Goal: Task Accomplishment & Management: Use online tool/utility

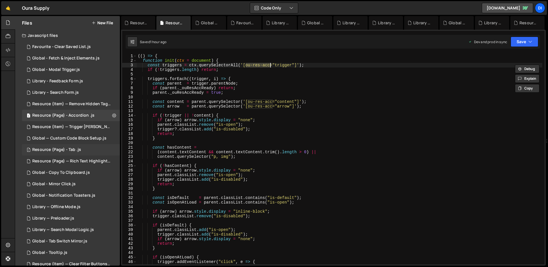
click at [86, 148] on div "1 Resource (Page) - Tab .js 0" at bounding box center [71, 149] width 98 height 11
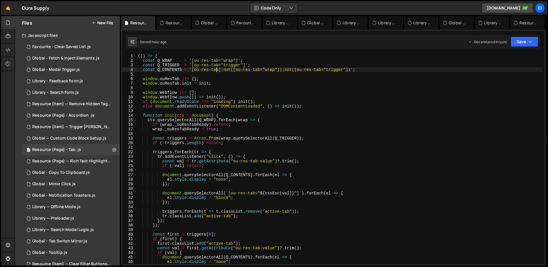
click at [216, 70] on div "(( ) => { const Q_WRAP = '[ou-res-tab="wrap"]' ; const Q_TRIGGER = '[ou-res-tab…" at bounding box center [340, 163] width 406 height 219
click at [227, 67] on div "(( ) => { const Q_WRAP = '[ou-res-tab="wrap"]' ; const Q_TRIGGER = '[ou-res-tab…" at bounding box center [340, 163] width 406 height 219
click at [238, 67] on div "(( ) => { const Q_WRAP = '[ou-res-tab="wrap"]' ; const Q_TRIGGER = '[ou-res-tab…" at bounding box center [340, 163] width 406 height 219
type textarea "const Q_TRIGGER = '[ou-res-tab="trigger"]';"
click at [238, 67] on div "(( ) => { const Q_WRAP = '[ou-res-tab="wrap"]' ; const Q_TRIGGER = '[ou-res-tab…" at bounding box center [340, 163] width 406 height 219
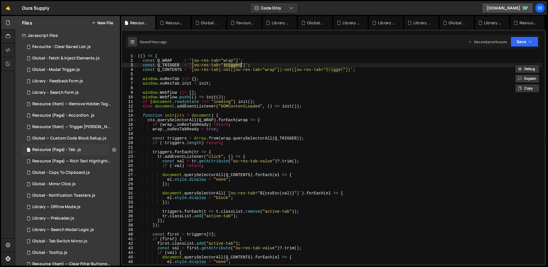
click at [114, 148] on icon at bounding box center [114, 149] width 4 height 5
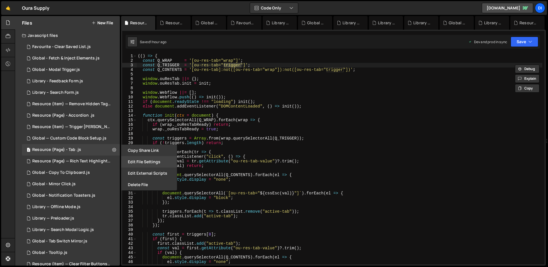
click at [148, 160] on button "Edit File Settings" at bounding box center [149, 161] width 56 height 11
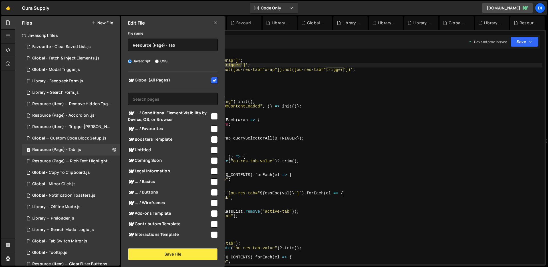
click at [212, 79] on input "checkbox" at bounding box center [214, 80] width 7 height 7
checkbox input "false"
click at [190, 250] on button "Save File" at bounding box center [173, 254] width 90 height 12
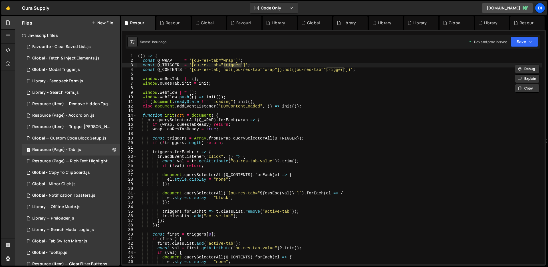
click at [243, 208] on div "(( ) => { const Q_WRAP = '[ou-res-tab="wrap"]' ; const Q_TRIGGER = '[ou-res-tab…" at bounding box center [340, 163] width 406 height 219
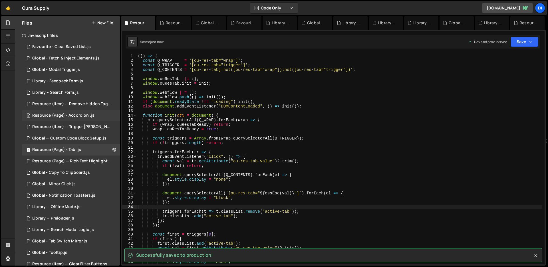
click at [70, 115] on div "Resource (Page) - Accordion .js" at bounding box center [63, 115] width 62 height 5
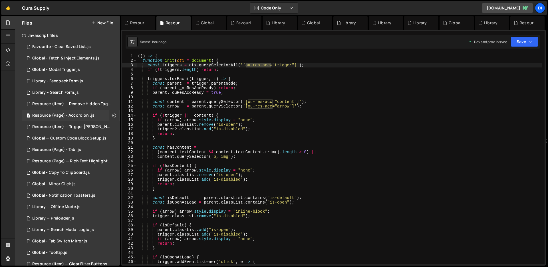
click at [109, 114] on button at bounding box center [114, 115] width 10 height 10
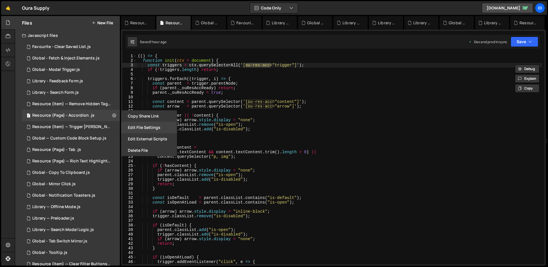
click at [145, 129] on button "Edit File Settings" at bounding box center [149, 127] width 56 height 11
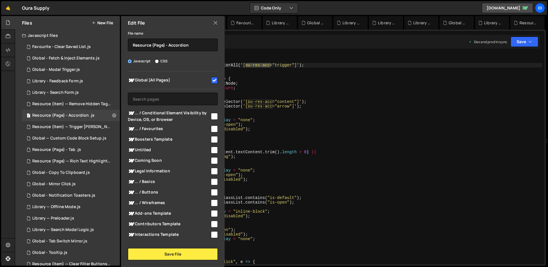
click at [211, 80] on input "checkbox" at bounding box center [214, 80] width 7 height 7
checkbox input "false"
click at [165, 251] on button "Save File" at bounding box center [173, 254] width 90 height 12
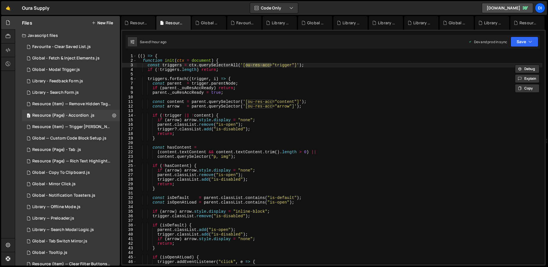
type textarea "return;"
click at [217, 186] on div "(( ) => { function init ( ctx = document ) { const triggers = ctx . querySelect…" at bounding box center [340, 163] width 406 height 219
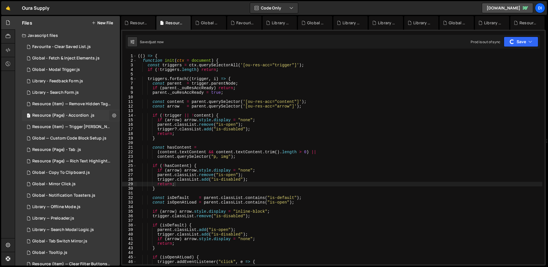
click at [112, 116] on icon at bounding box center [114, 114] width 4 height 5
type input "Resource (Page) - Accordion"
radio input "true"
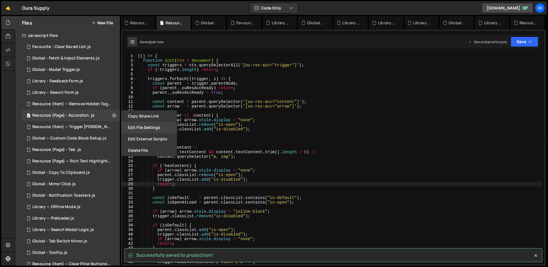
click at [154, 129] on button "Edit File Settings" at bounding box center [149, 127] width 56 height 11
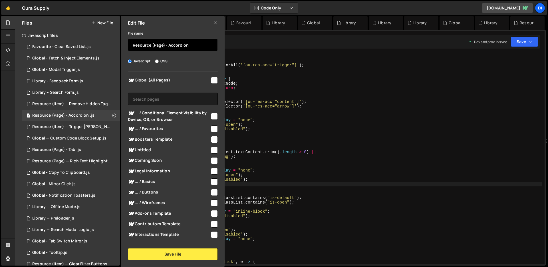
click at [183, 46] on input "Resource (Page) - Accordion" at bounding box center [173, 45] width 90 height 13
click at [217, 22] on icon at bounding box center [215, 23] width 5 height 6
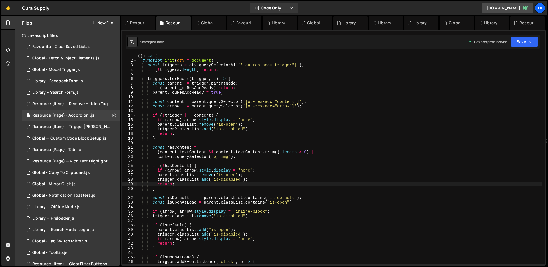
click at [108, 23] on button "New File" at bounding box center [102, 23] width 21 height 5
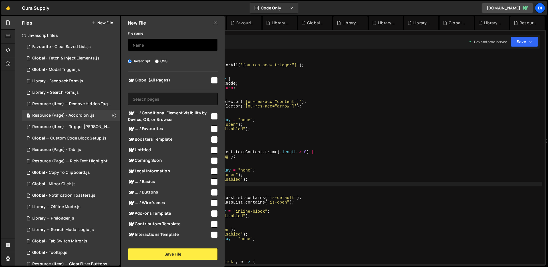
click at [151, 43] on input "text" at bounding box center [173, 45] width 90 height 13
paste input "Resource (Page) - Accordion"
click at [176, 46] on input "Resource (Page) - Accordion" at bounding box center [173, 45] width 90 height 13
type input "Resource (Page) - Content System"
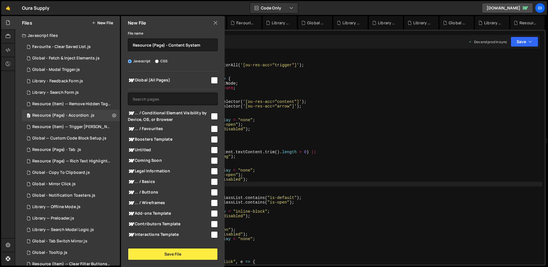
click at [215, 78] on input "checkbox" at bounding box center [214, 80] width 7 height 7
checkbox input "true"
click at [172, 251] on button "Save File" at bounding box center [173, 254] width 90 height 12
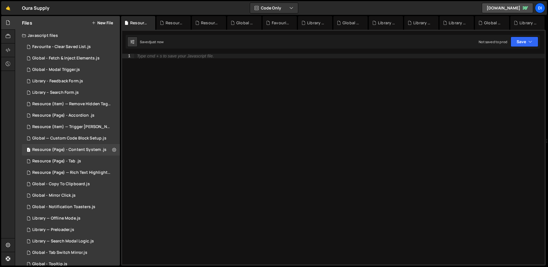
click at [201, 99] on div "Type cmd + s to save your Javascript file." at bounding box center [339, 163] width 410 height 219
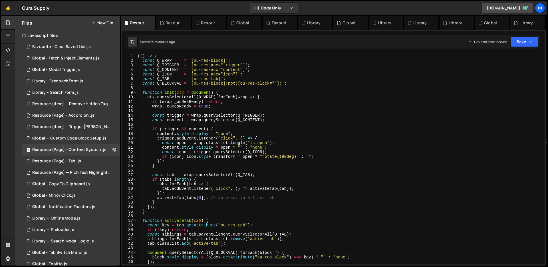
click at [223, 102] on div "(( ) => { const Q_WRAP = '[ou-res-block]' ; const Q_TRIGGER = '[ou-res-acc="tri…" at bounding box center [339, 163] width 406 height 219
type textarea "})();"
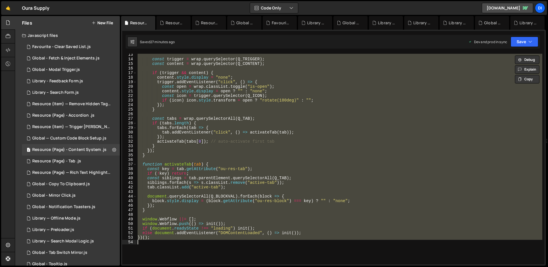
scroll to position [69, 0]
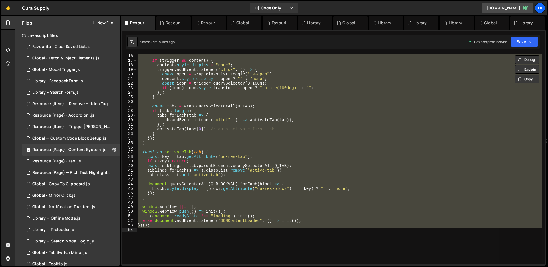
click at [188, 101] on div "if ( trigger && content ) { content . style . display = "none" ; trigger . addE…" at bounding box center [339, 159] width 406 height 210
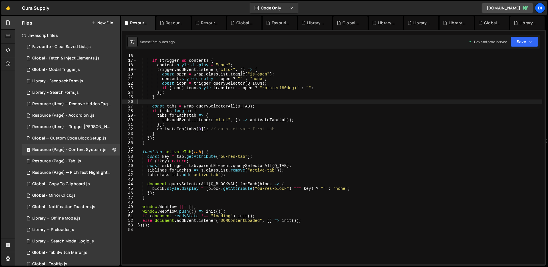
type textarea "})();"
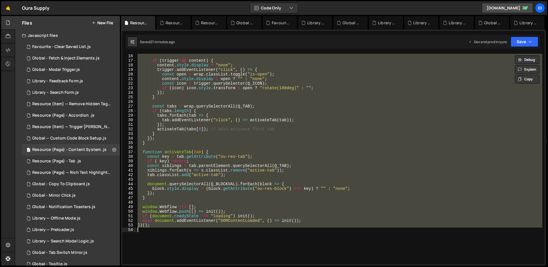
paste textarea
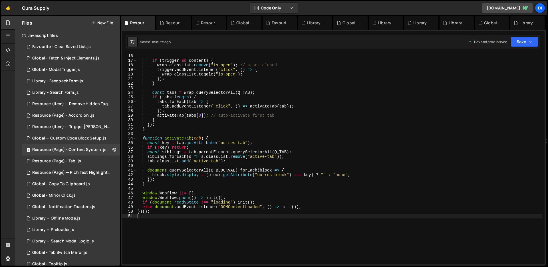
scroll to position [0, 0]
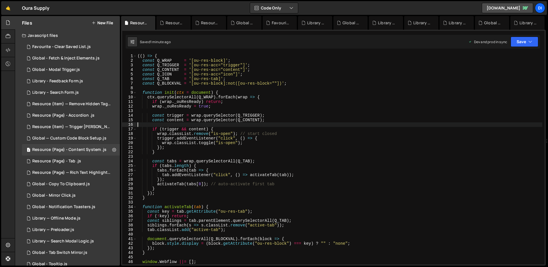
click at [216, 124] on div "(( ) => { const Q_WRAP = '[ou-res-block]' ; const Q_TRIGGER = '[ou-res-acc="tri…" at bounding box center [339, 163] width 406 height 219
type textarea "})();"
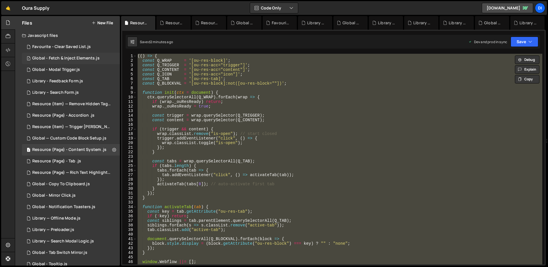
click at [73, 59] on div "Global - Fetch & Inject Elements.js" at bounding box center [65, 58] width 67 height 5
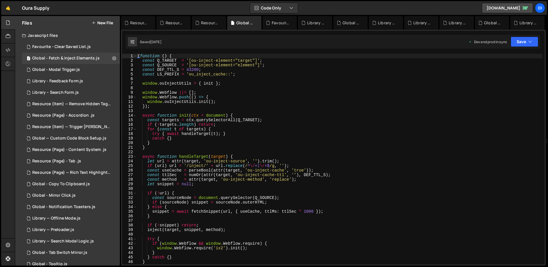
click at [296, 117] on div "( function ( ) { const Q_TARGET = '[ou-inject-element="target"]' ; const Q_SOUR…" at bounding box center [339, 163] width 406 height 219
type textarea "})();"
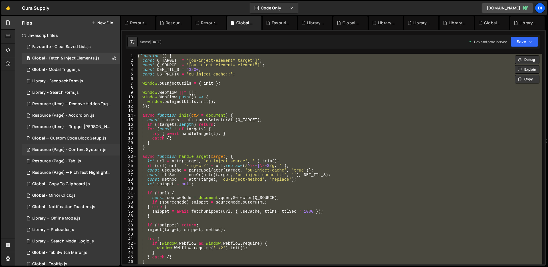
click at [85, 146] on div "1 Resource (Page) - Content System .js 0" at bounding box center [71, 149] width 98 height 11
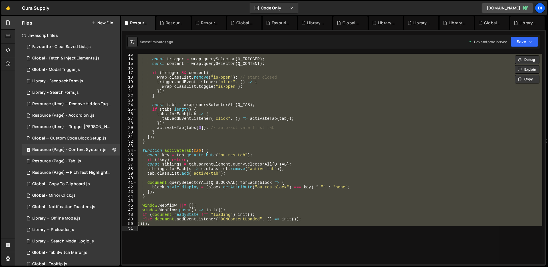
click at [219, 115] on div "const trigger = wrap . querySelector ( Q_TRIGGER ) ; const content = wrap . que…" at bounding box center [339, 159] width 406 height 210
type textarea "})();"
paste textarea
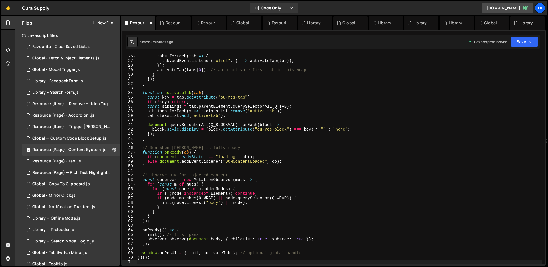
scroll to position [114, 0]
click at [216, 97] on div "if ( tabs . length ) { tabs . forEach ( tab => { tab . addEventListener ( "clic…" at bounding box center [339, 158] width 406 height 219
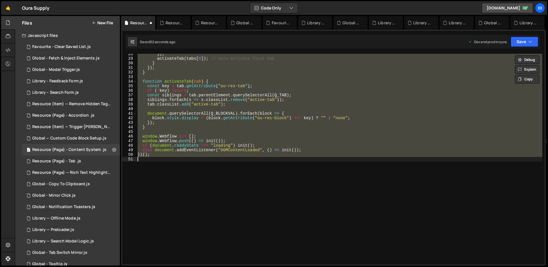
scroll to position [126, 0]
click at [241, 111] on div "}) ; activateTab ( tabs [ 0 ]) ; // auto-activate first tab } }) ; } function a…" at bounding box center [339, 159] width 406 height 210
type textarea "document.querySelectorAll(Q_BLOCKVAL).forEach(block => {"
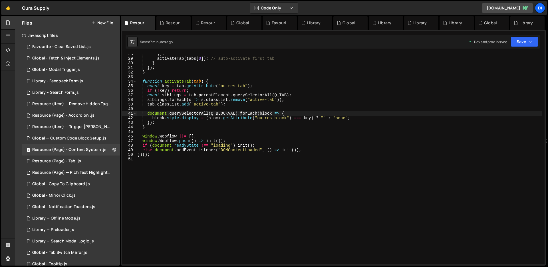
scroll to position [0, 0]
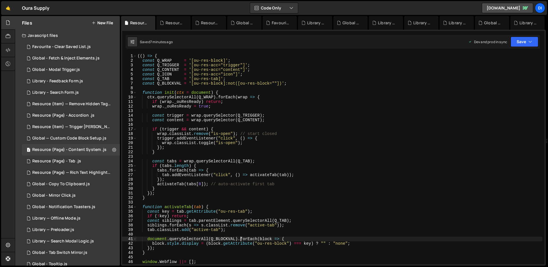
click at [241, 111] on div "(( ) => { const Q_WRAP = '[ou-res-block]' ; const Q_TRIGGER = '[ou-res-acc="tri…" at bounding box center [339, 163] width 406 height 219
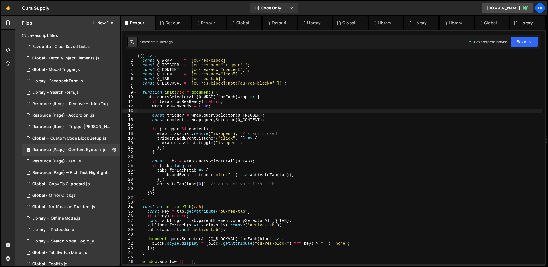
type textarea "})();"
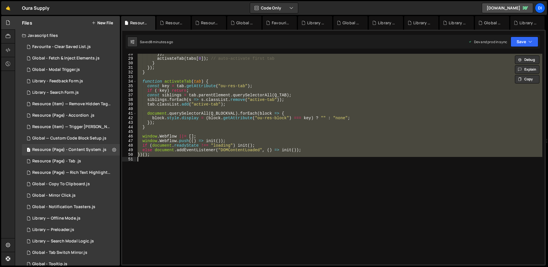
scroll to position [126, 0]
click at [257, 168] on div "}) ; activateTab ( tabs [ 0 ]) ; // auto-activate first tab } }) ; } function a…" at bounding box center [339, 159] width 406 height 210
type textarea "})();"
paste textarea
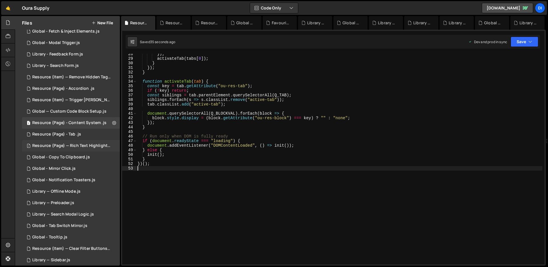
scroll to position [0, 0]
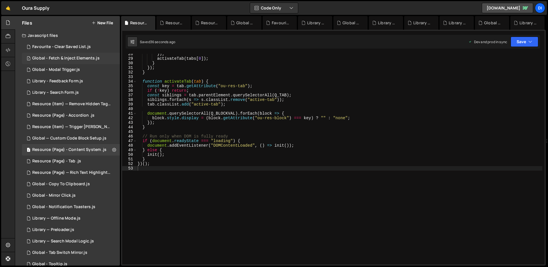
click at [76, 58] on div "Global - Fetch & Inject Elements.js" at bounding box center [65, 58] width 67 height 5
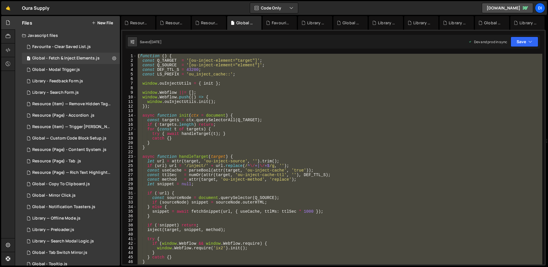
click at [206, 108] on div "( function ( ) { const Q_TARGET = '[ou-inject-element="target"]' ; const Q_SOUR…" at bounding box center [339, 159] width 406 height 210
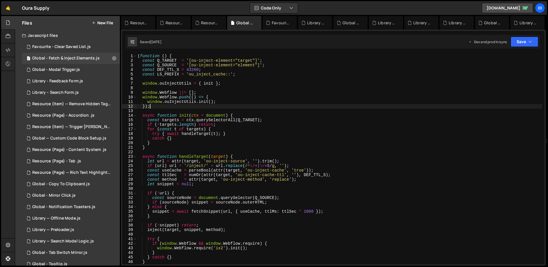
type textarea "})();"
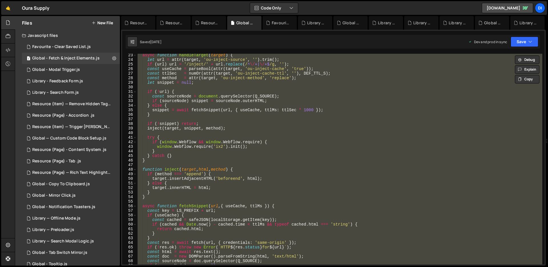
scroll to position [140, 0]
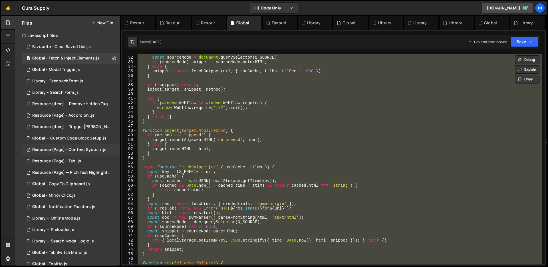
click at [81, 146] on div "1 Resource (Page) - Content System .js 0" at bounding box center [71, 149] width 98 height 11
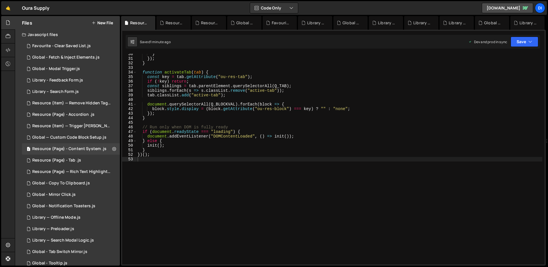
click at [229, 148] on div "} }) ; } function activateTab ( tab ) { const key = tab . getAttribute ( "ou-re…" at bounding box center [339, 161] width 406 height 219
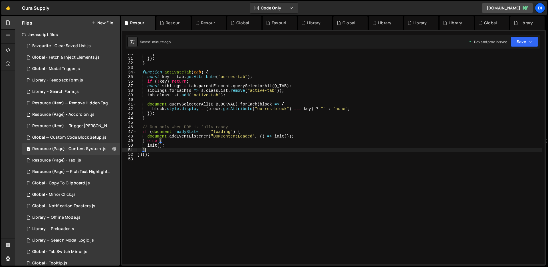
type textarea "})();"
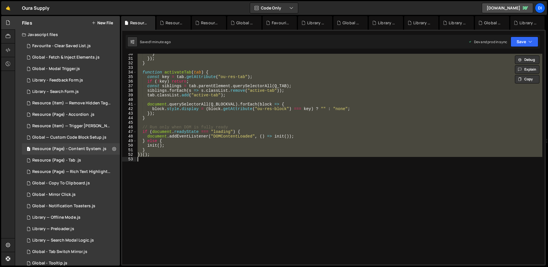
paste textarea
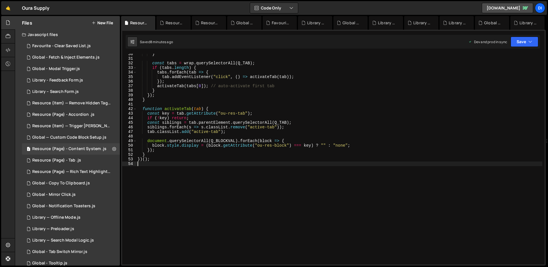
scroll to position [139, 0]
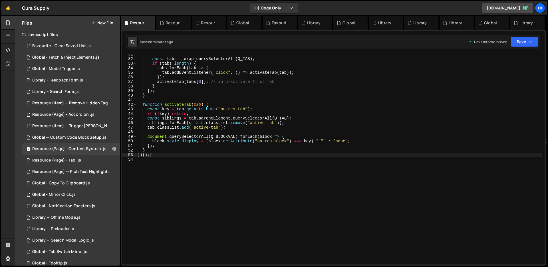
click at [329, 157] on div "const tabs = wrap . querySelectorAll ( Q_TAB ) ; if ( tabs . length ) { tabs . …" at bounding box center [339, 161] width 406 height 219
type textarea "})();"
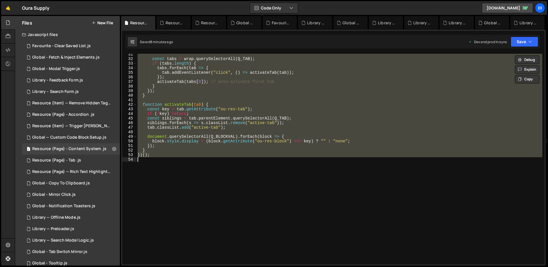
paste textarea
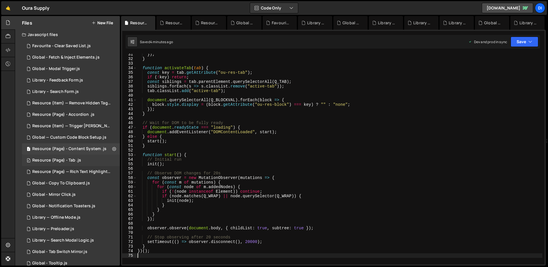
click at [96, 159] on div "0 Resource (Page) - Tab .js 0" at bounding box center [71, 159] width 98 height 11
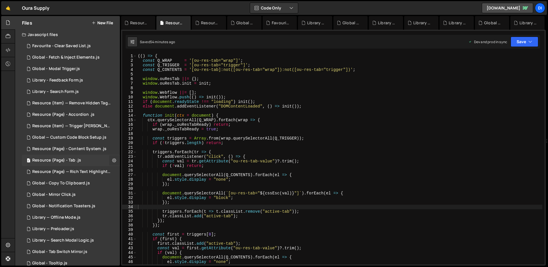
click at [109, 161] on button at bounding box center [114, 160] width 10 height 10
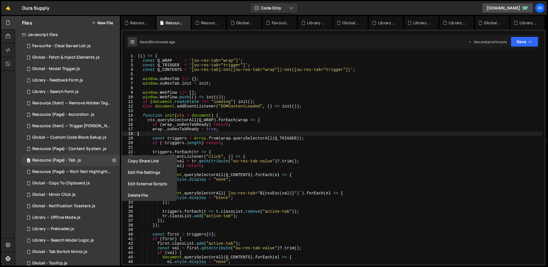
click at [211, 134] on div "(( ) => { const Q_WRAP = '[ou-res-tab="wrap"]' ; const Q_TRIGGER = '[ou-res-tab…" at bounding box center [340, 163] width 406 height 219
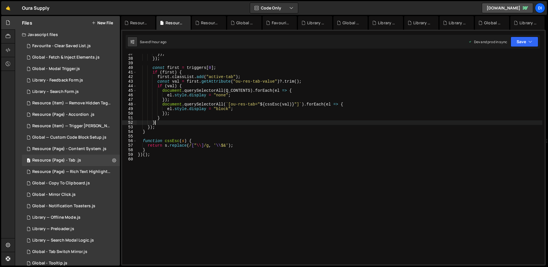
click at [252, 121] on div "}) ; }) ; const first = triggers [ 0 ] ; if ( first ) { first . classList . add…" at bounding box center [340, 161] width 406 height 219
type textarea "})();"
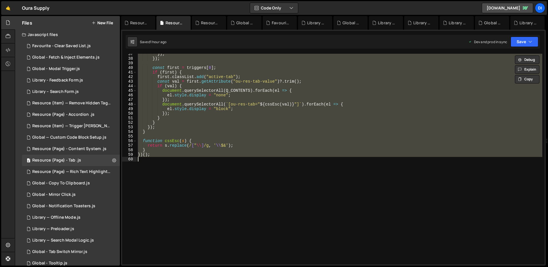
paste textarea
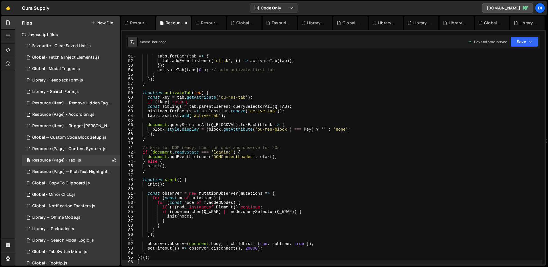
scroll to position [228, 0]
type textarea "})();"
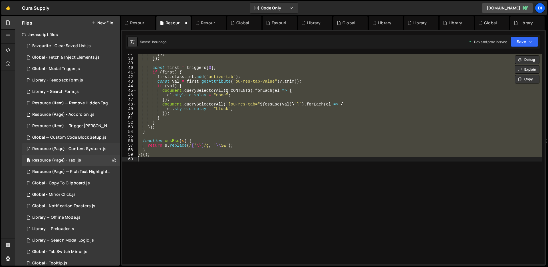
click at [96, 149] on div "Resource (Page) - Content System .js" at bounding box center [69, 148] width 74 height 5
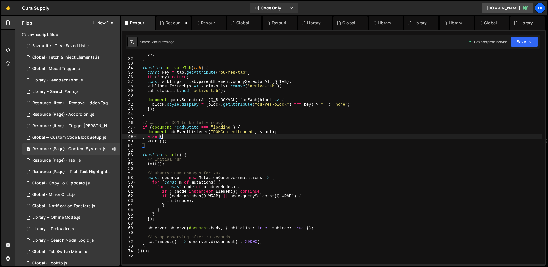
click at [179, 138] on div "}) ; } function activateTab ( tab ) { const key = tab . getAttribute ( "ou-res-…" at bounding box center [339, 161] width 406 height 219
type textarea "})();"
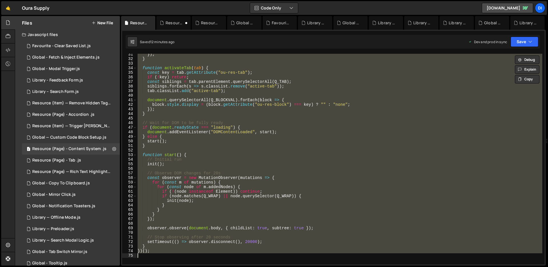
paste textarea
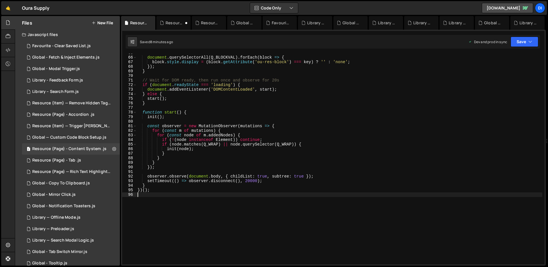
scroll to position [307, 0]
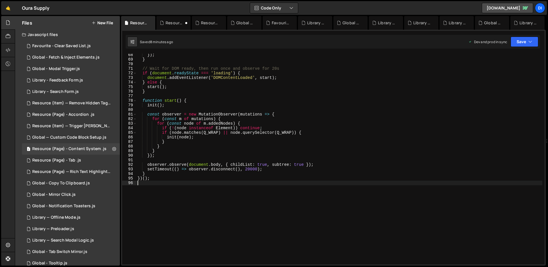
click at [288, 132] on div "}) ; } // Wait for DOM ready, then run once and observe for 20s if ( document .…" at bounding box center [339, 162] width 406 height 219
type textarea "})();"
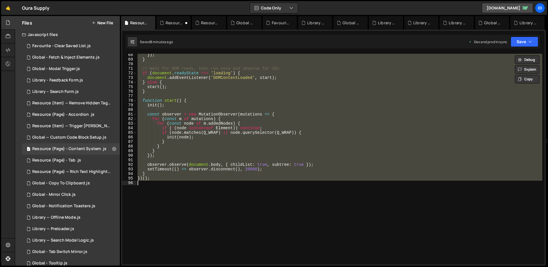
paste textarea
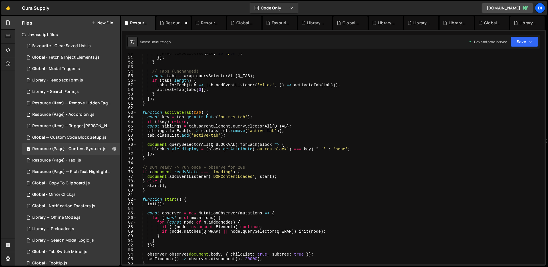
scroll to position [290, 0]
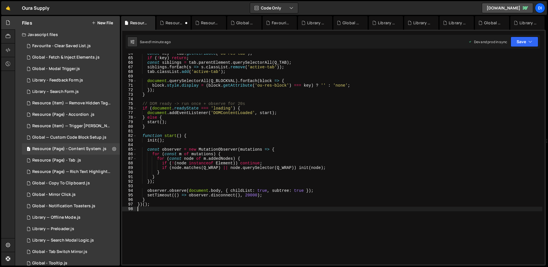
click at [297, 141] on div "const key = tab . getAttribute ( 'ou-res-tab' ) ; if ( ! key ) return ; const s…" at bounding box center [339, 160] width 406 height 219
type textarea "})();"
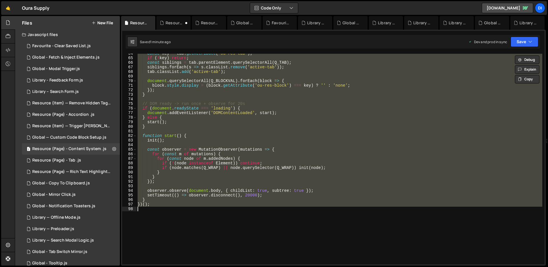
paste textarea
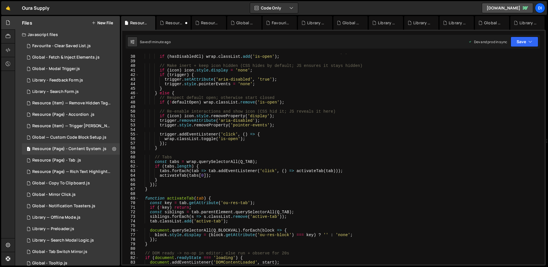
scroll to position [227, 0]
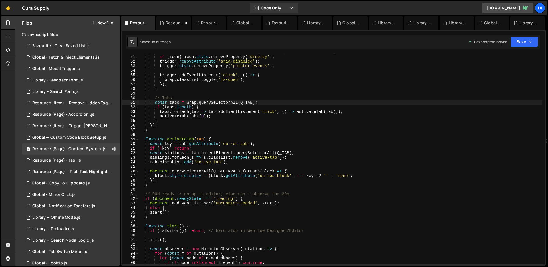
click at [208, 101] on div "// Re-enable interactions and show icon (CSS hid it; JS reveals it here) if ( i…" at bounding box center [340, 159] width 403 height 219
type textarea "})();"
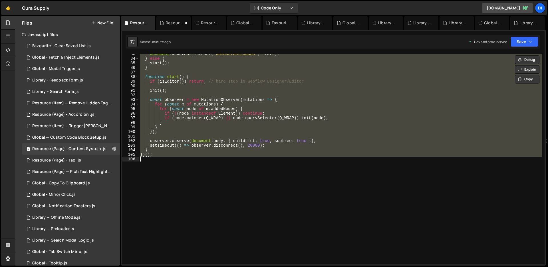
paste textarea
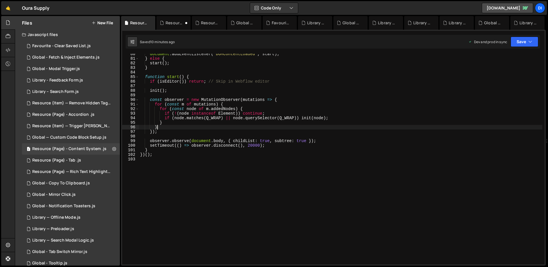
click at [269, 127] on div "document . addEventListener ( 'DOMContentLoaded' , start ) ; } else { start ( )…" at bounding box center [340, 161] width 403 height 219
type textarea "})();"
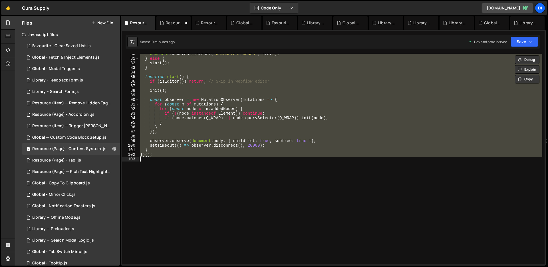
paste textarea
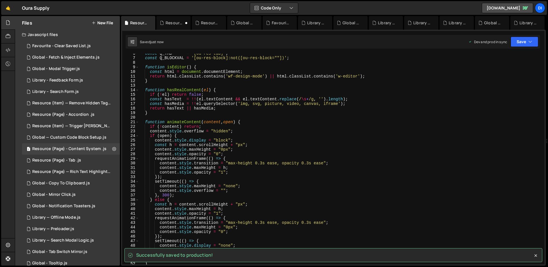
scroll to position [25, 0]
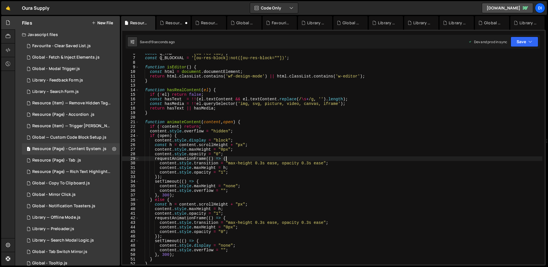
click at [248, 160] on div "const Q_TAB = '[ou-res-tab]' ; const Q_BLOCKVAL = '[ou-res-block]:not([ou-res-b…" at bounding box center [340, 160] width 403 height 219
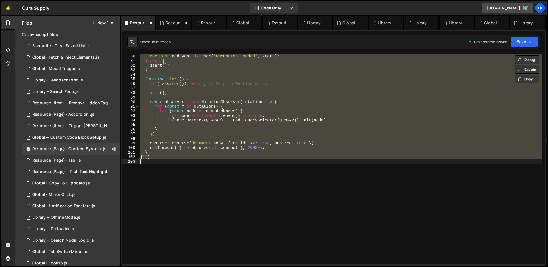
scroll to position [363, 0]
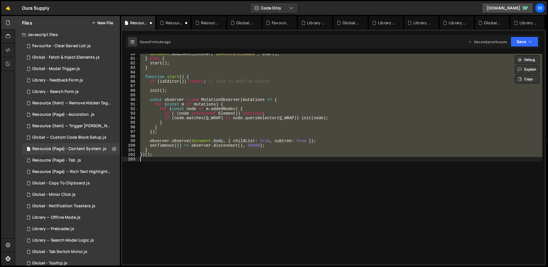
click at [217, 118] on div "document . addEventListener ( 'DOMContentLoaded' , start ) ; } else { start ( )…" at bounding box center [340, 159] width 403 height 210
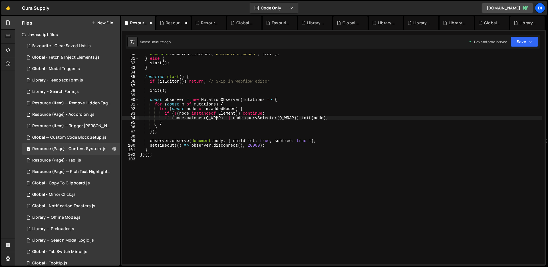
type textarea "})();"
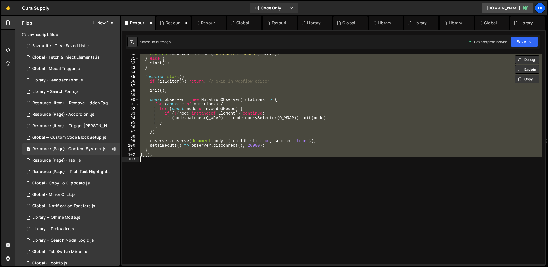
paste textarea
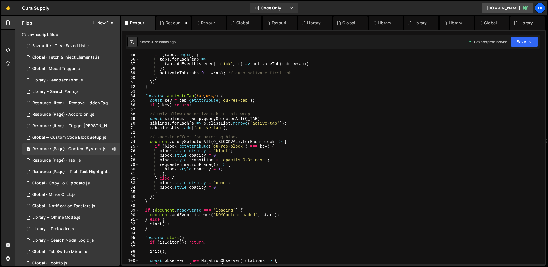
scroll to position [248, 0]
click at [249, 159] on div "if ( tabs . length ) { tabs . forEach ( tab => tab . addEventListener ( 'click'…" at bounding box center [340, 162] width 403 height 219
click at [260, 150] on div "if ( tabs . length ) { tabs . forEach ( tab => tab . addEventListener ( 'click'…" at bounding box center [340, 162] width 403 height 219
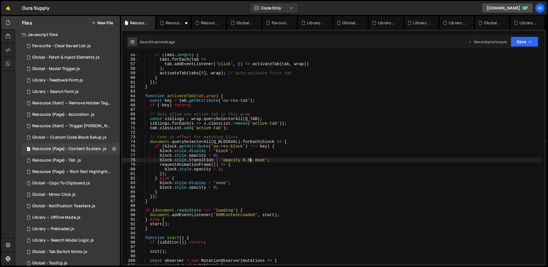
click at [250, 161] on div "if ( tabs . length ) { tabs . forEach ( tab => tab . addEventListener ( 'click'…" at bounding box center [340, 162] width 403 height 219
click at [267, 115] on div "if ( tabs . length ) { tabs . forEach ( tab => tab . addEventListener ( 'click'…" at bounding box center [340, 162] width 403 height 219
click at [250, 160] on div "if ( tabs . length ) { tabs . forEach ( tab => tab . addEventListener ( 'click'…" at bounding box center [340, 162] width 403 height 219
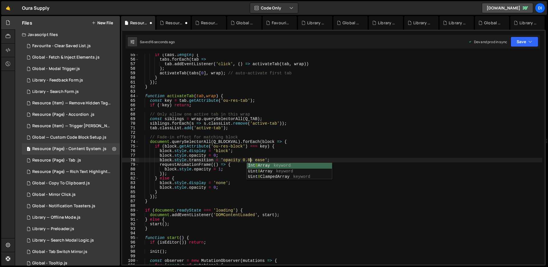
click at [271, 135] on div "if ( tabs . length ) { tabs . forEach ( tab => tab . addEventListener ( 'click'…" at bounding box center [340, 162] width 403 height 219
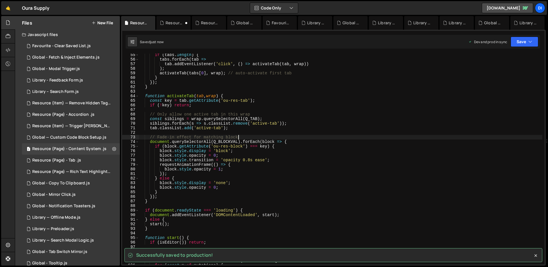
type textarea "// Fade-in effect for matching block"
